Goal: Information Seeking & Learning: Learn about a topic

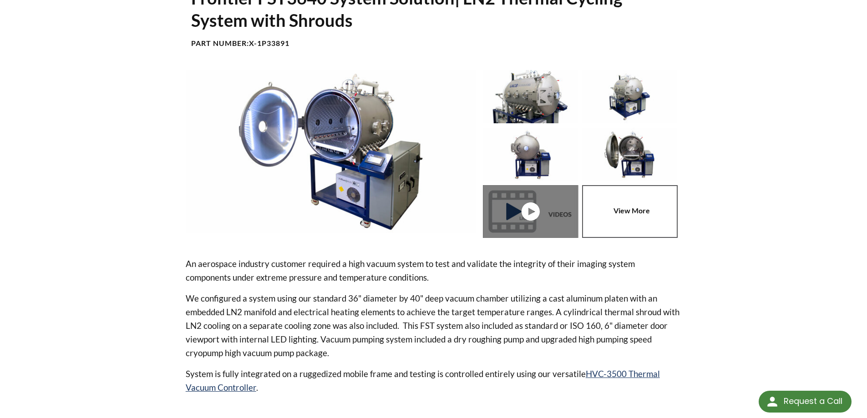
click at [530, 93] on img at bounding box center [530, 96] width 95 height 53
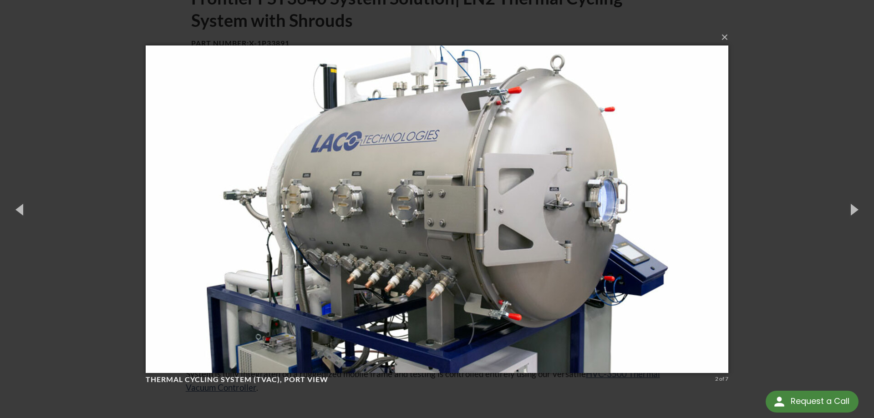
click at [106, 101] on div "× Thermal Cycling System (TVAC), port view 2 of 7 Loading..." at bounding box center [437, 209] width 874 height 418
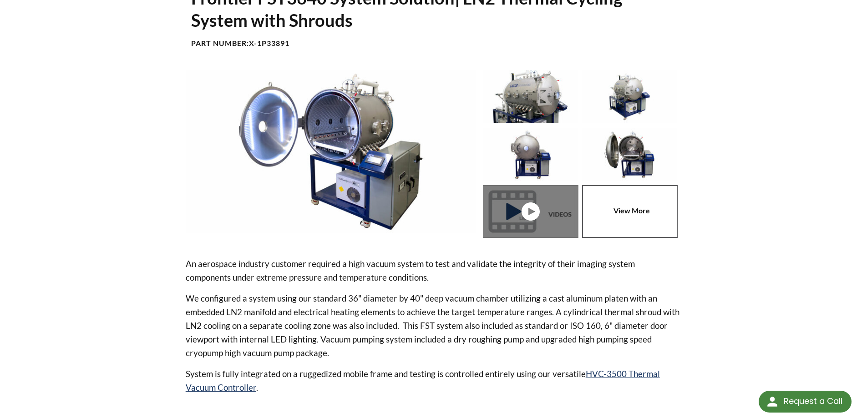
click at [287, 267] on p "An aerospace industry customer required a high vacuum system to test and valida…" at bounding box center [434, 270] width 496 height 27
click at [311, 266] on p "An aerospace industry customer required a high vacuum system to test and valida…" at bounding box center [434, 270] width 496 height 27
click at [366, 151] on img at bounding box center [331, 151] width 291 height 163
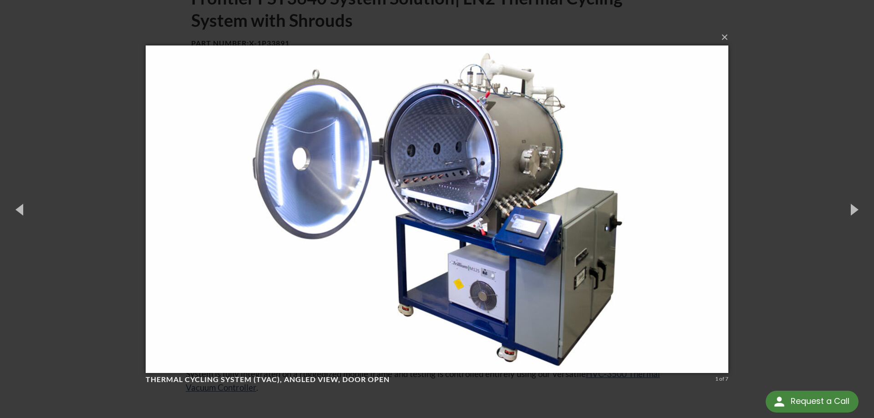
click at [123, 278] on div "× Thermal Cycling System (TVAC), angled view, door open 1 of 7 Loading..." at bounding box center [437, 209] width 874 height 418
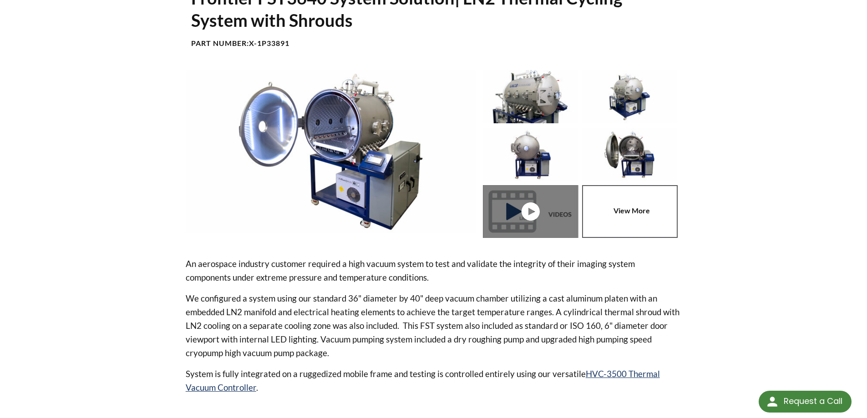
click at [512, 97] on img at bounding box center [530, 96] width 95 height 53
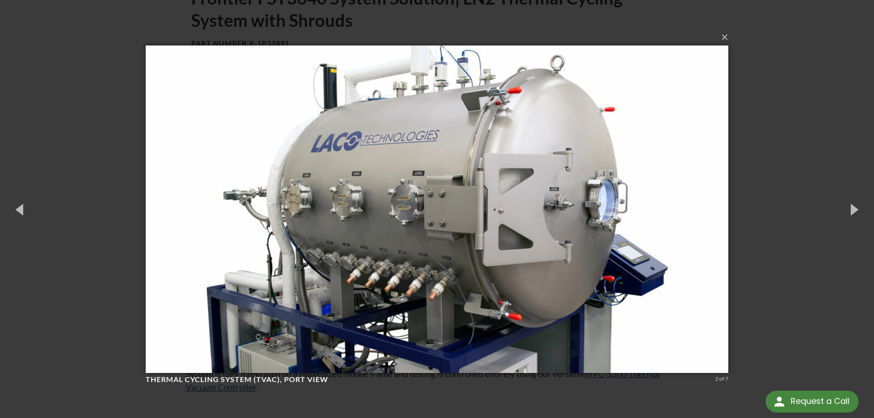
click at [769, 184] on div "× Thermal Cycling System (TVAC), port view 2 of 7 Loading..." at bounding box center [437, 209] width 874 height 418
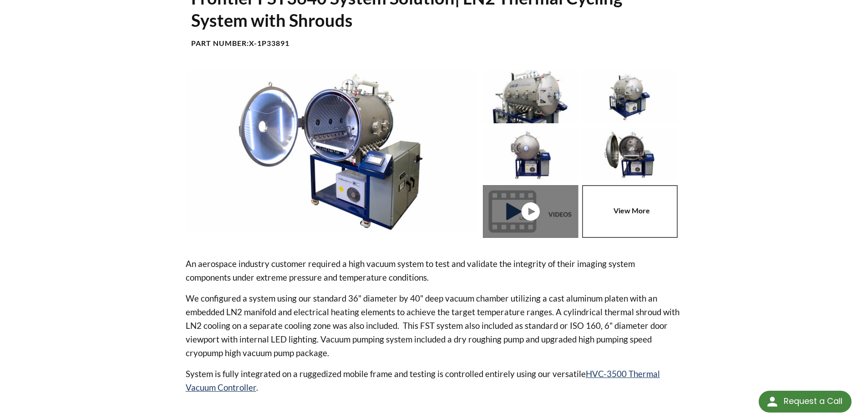
click at [515, 100] on img at bounding box center [530, 96] width 95 height 53
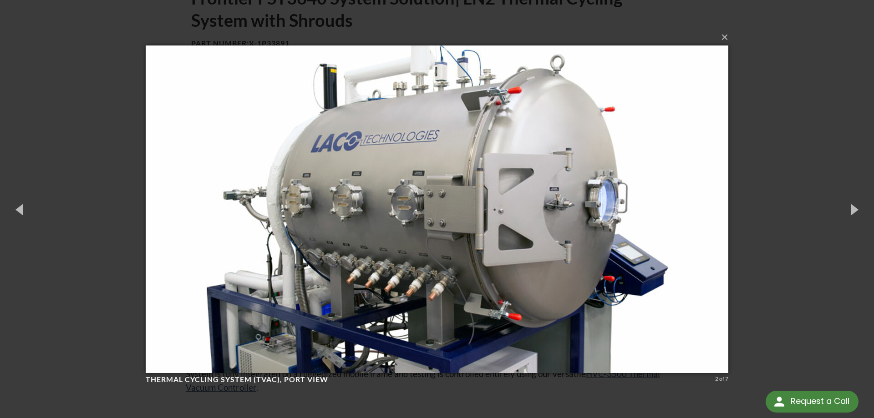
click at [761, 55] on div "× Thermal Cycling System (TVAC), port view 2 of 7 Loading..." at bounding box center [437, 209] width 874 height 418
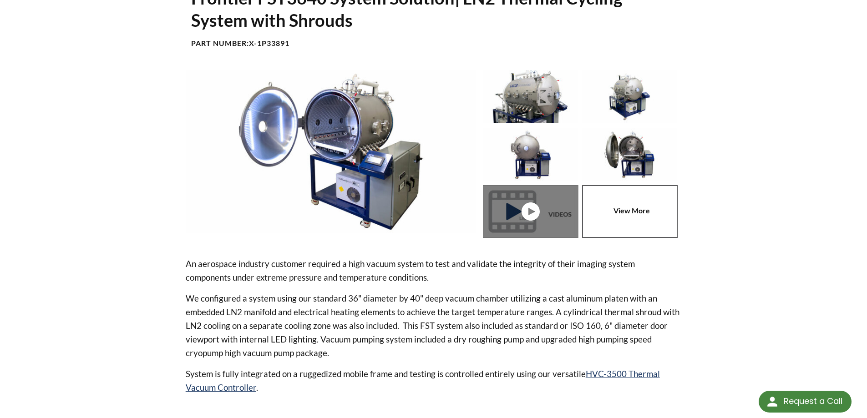
click at [407, 286] on div "An aerospace industry customer required a high vacuum system to test and valida…" at bounding box center [434, 336] width 496 height 158
